Goal: Navigation & Orientation: Find specific page/section

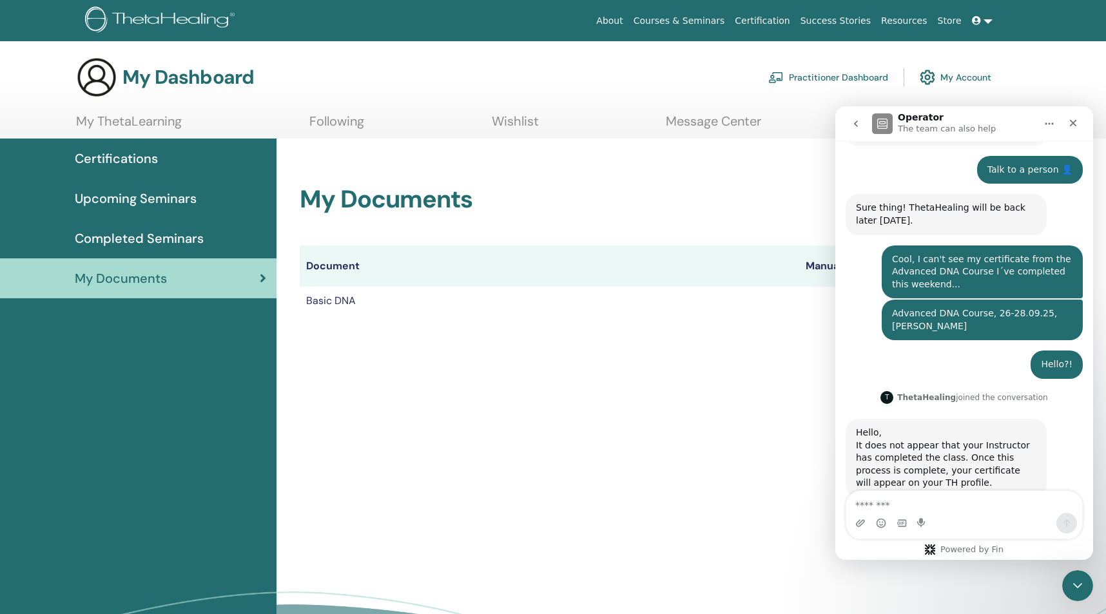
scroll to position [525, 0]
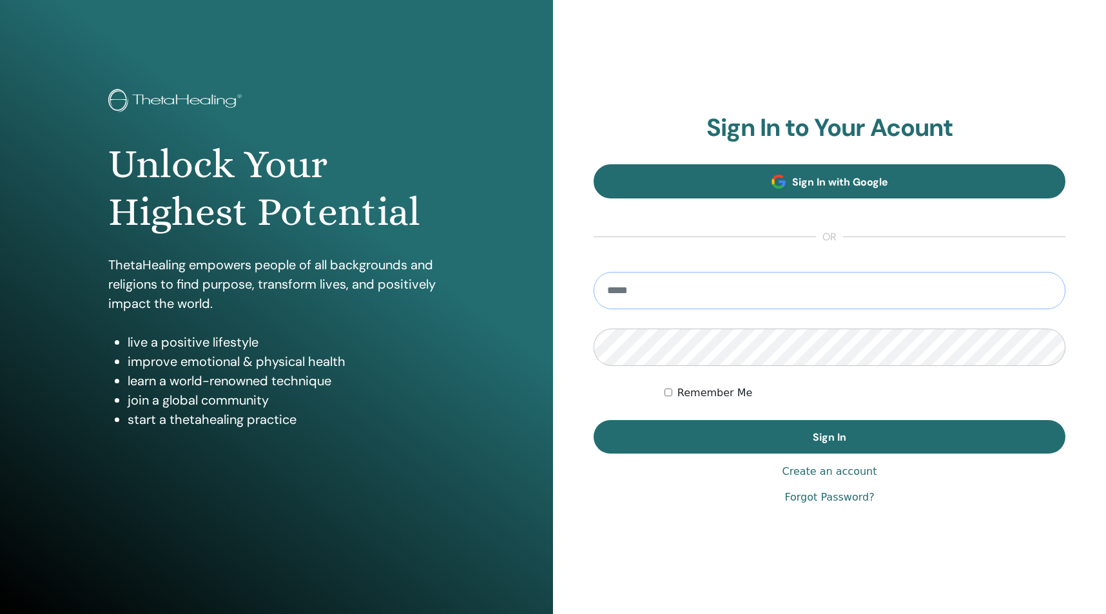
type input "**********"
click at [829, 437] on button "Sign In" at bounding box center [830, 437] width 472 height 34
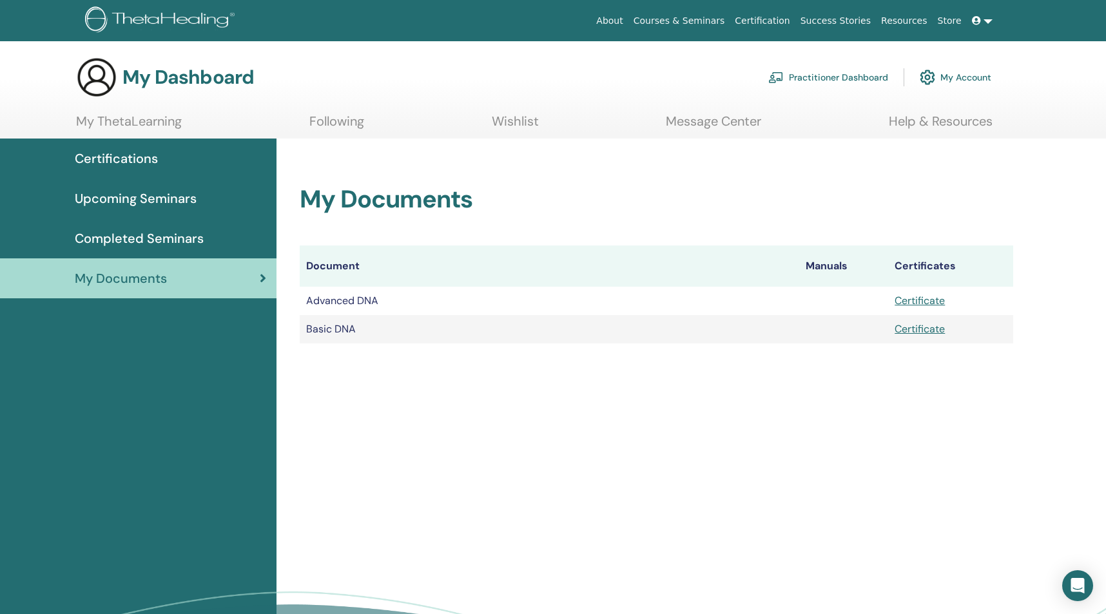
click at [632, 304] on td "Advanced DNA" at bounding box center [549, 301] width 499 height 28
click at [936, 303] on link "Certificate" at bounding box center [919, 301] width 50 height 14
click at [206, 232] on div "Completed Seminars" at bounding box center [138, 238] width 256 height 19
click at [200, 233] on span "Completed Seminars" at bounding box center [139, 238] width 129 height 19
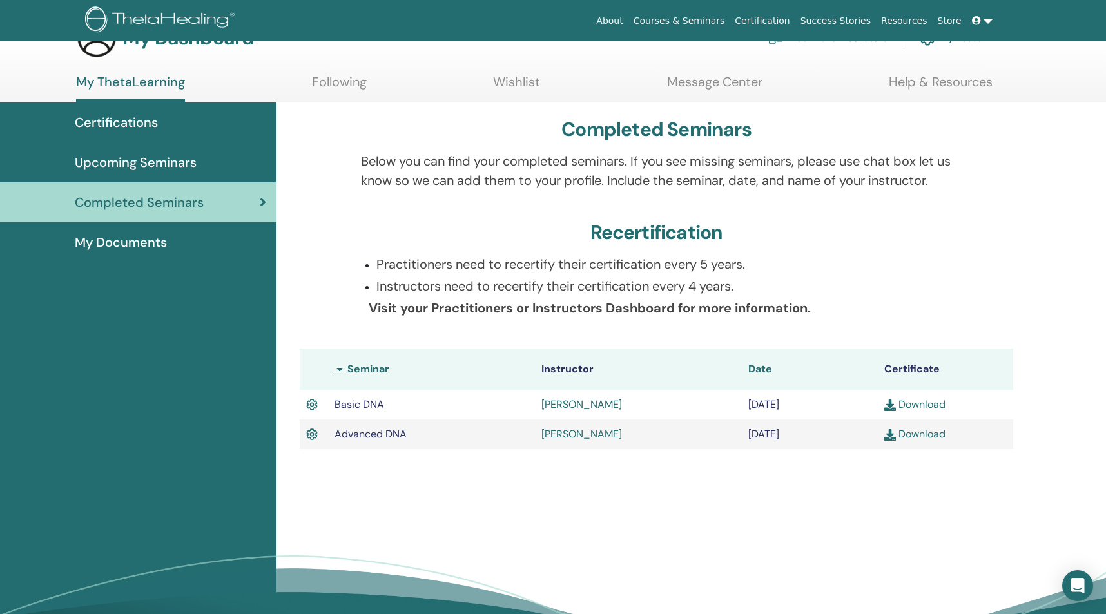
scroll to position [56, 0]
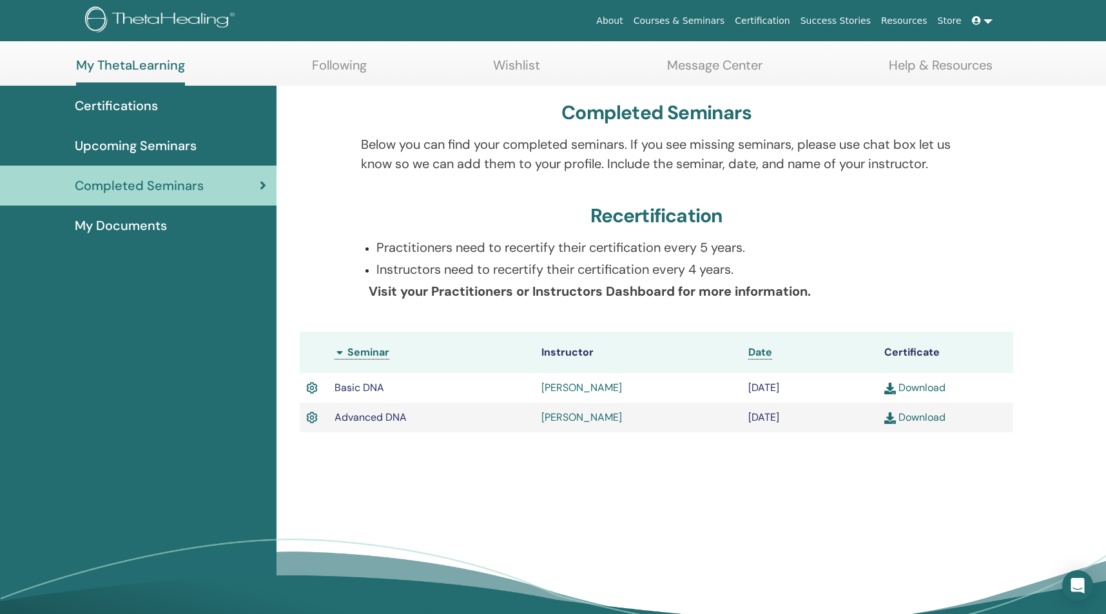
click at [189, 150] on span "Upcoming Seminars" at bounding box center [136, 145] width 122 height 19
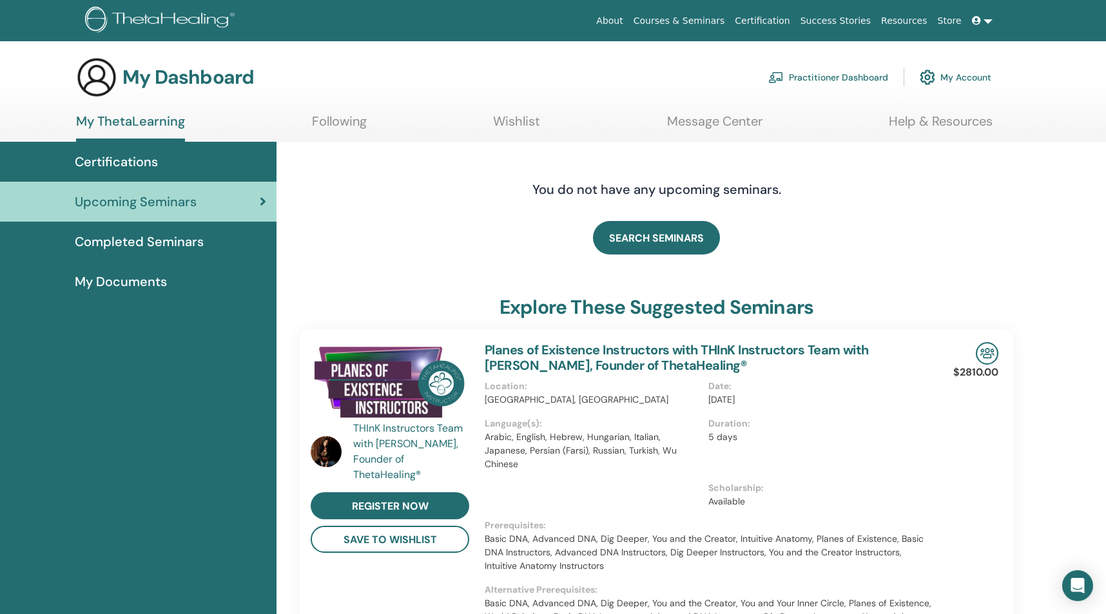
click at [113, 155] on span "Certifications" at bounding box center [116, 161] width 83 height 19
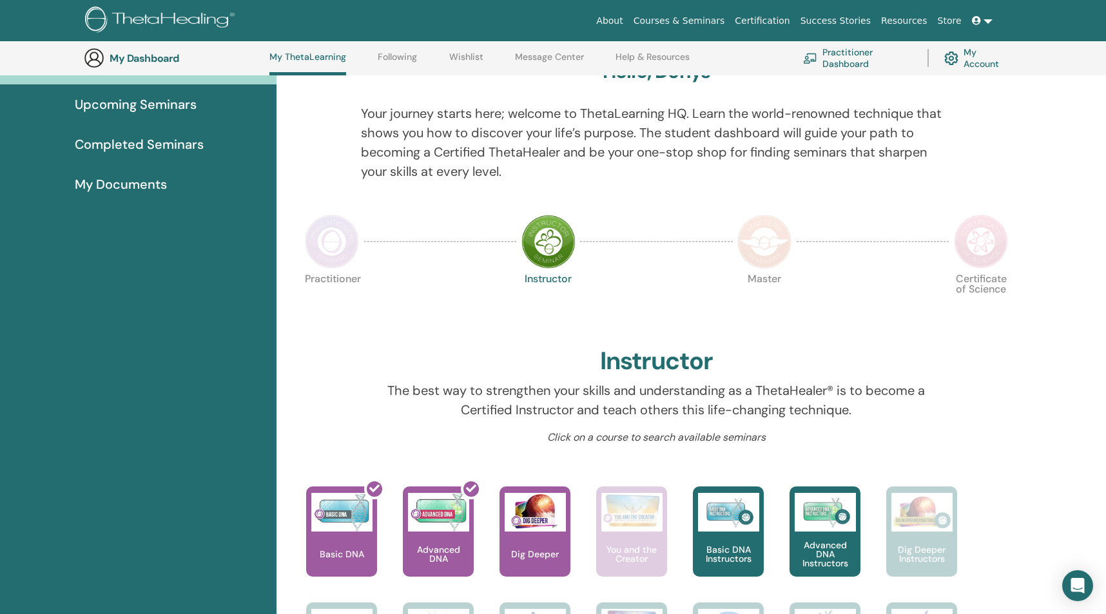
scroll to position [151, 0]
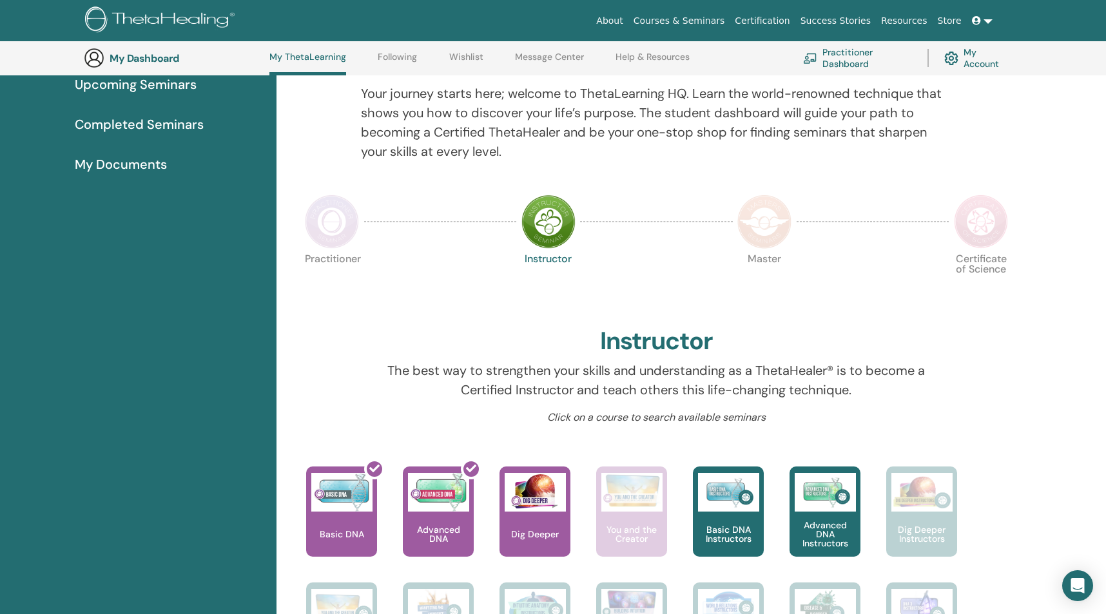
click at [144, 172] on span "My Documents" at bounding box center [121, 164] width 92 height 19
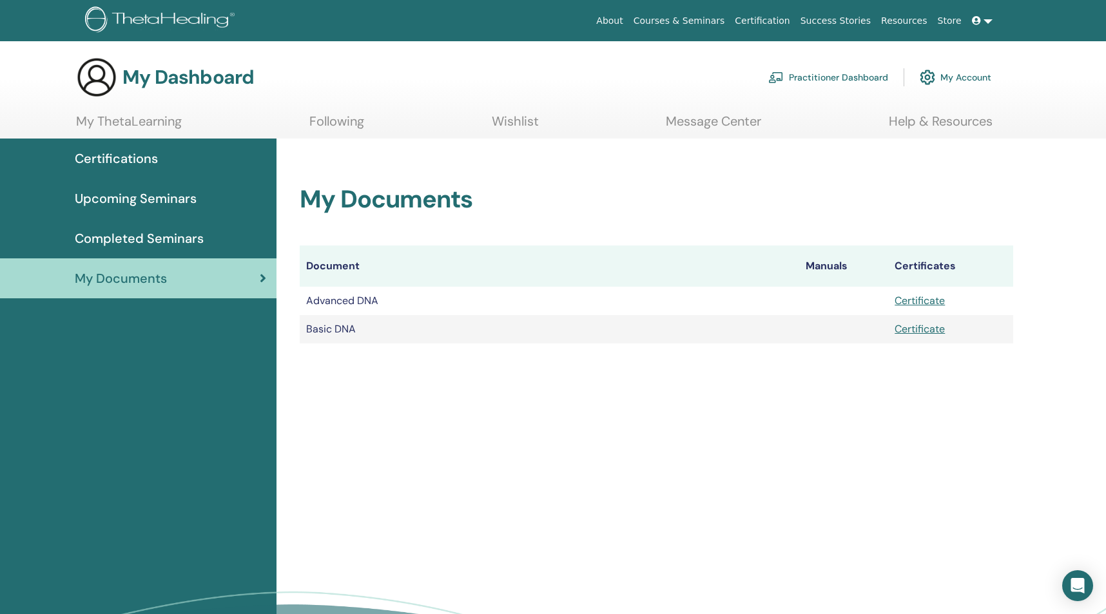
click at [188, 238] on span "Completed Seminars" at bounding box center [139, 238] width 129 height 19
